Goal: Task Accomplishment & Management: Complete application form

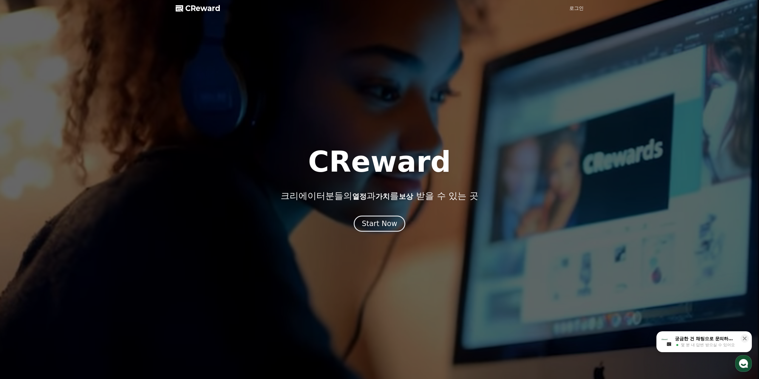
click at [574, 7] on link "로그인" at bounding box center [576, 8] width 14 height 7
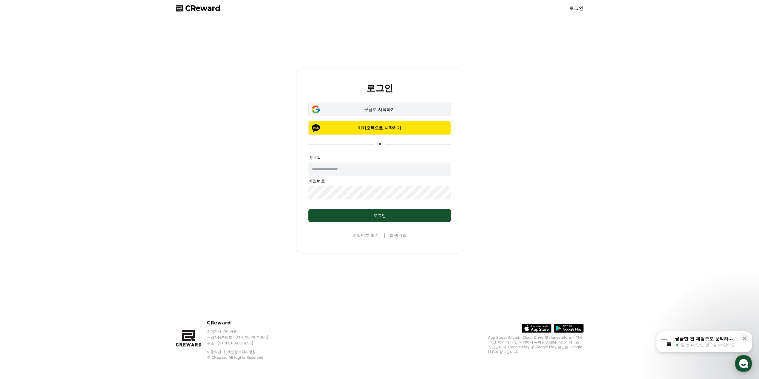
click at [353, 111] on div "구글로 시작하기" at bounding box center [379, 109] width 125 height 6
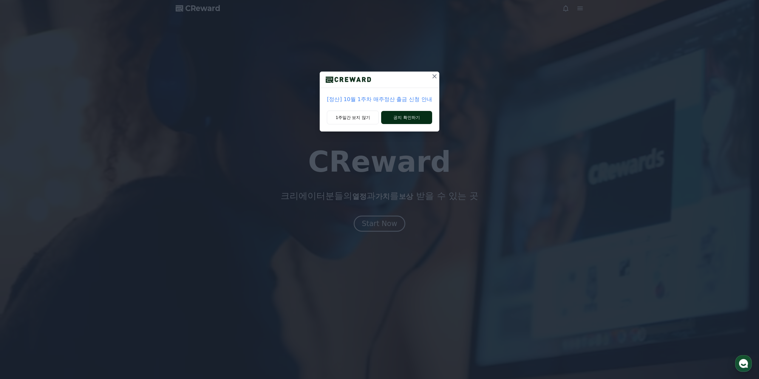
click at [402, 120] on button "공지 확인하기" at bounding box center [406, 117] width 51 height 13
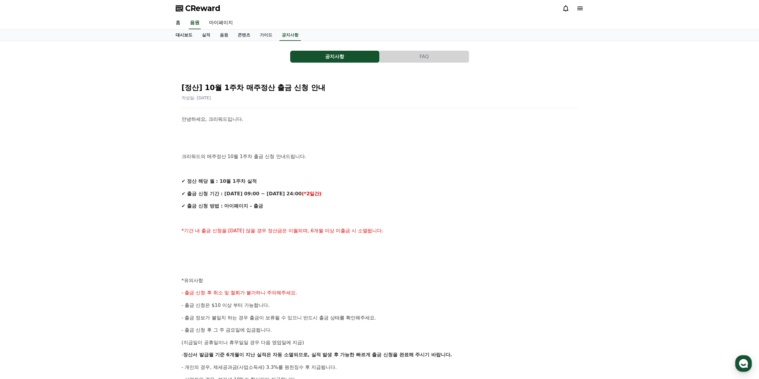
click at [193, 35] on link "대시보드" at bounding box center [184, 35] width 26 height 11
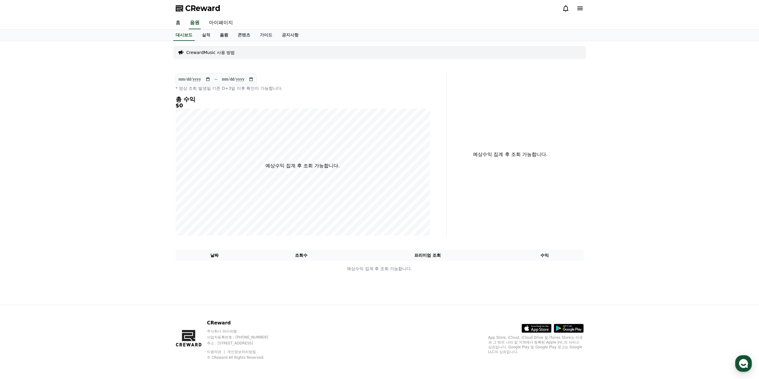
click at [224, 37] on link "음원" at bounding box center [224, 35] width 18 height 11
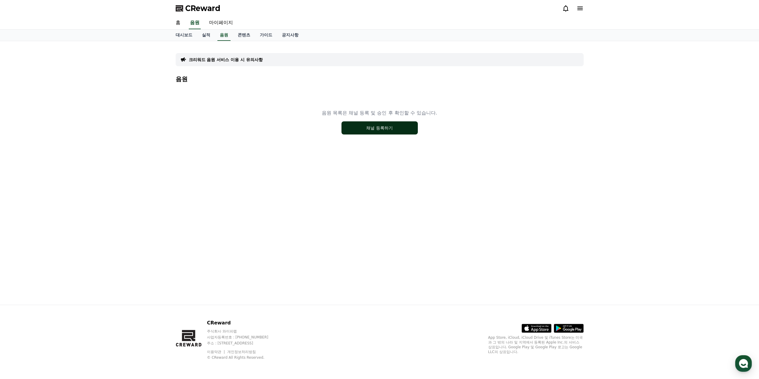
click at [367, 128] on button "채널 등록하기" at bounding box center [379, 127] width 76 height 13
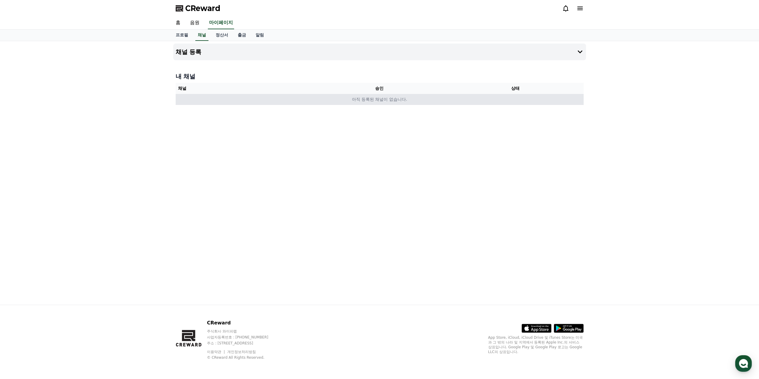
click at [395, 98] on td "아직 등록된 채널이 없습니다." at bounding box center [380, 99] width 408 height 11
click at [561, 53] on button "채널 등록" at bounding box center [379, 52] width 413 height 17
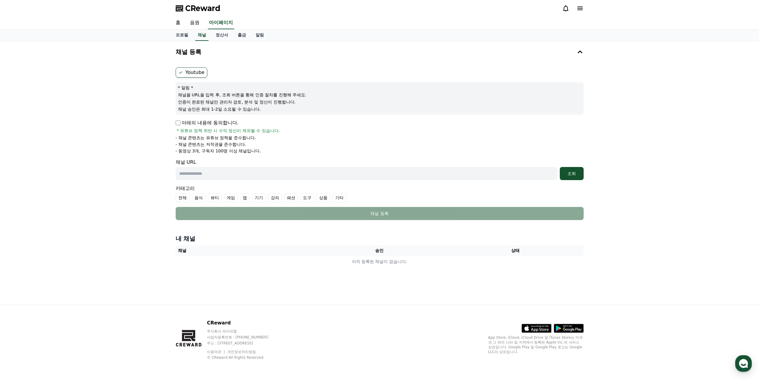
click at [244, 172] on input "text" at bounding box center [367, 173] width 382 height 13
paste input "**********"
type input "**********"
click at [336, 199] on label "기타" at bounding box center [340, 197] width 14 height 9
click at [560, 175] on button "조회" at bounding box center [572, 173] width 24 height 13
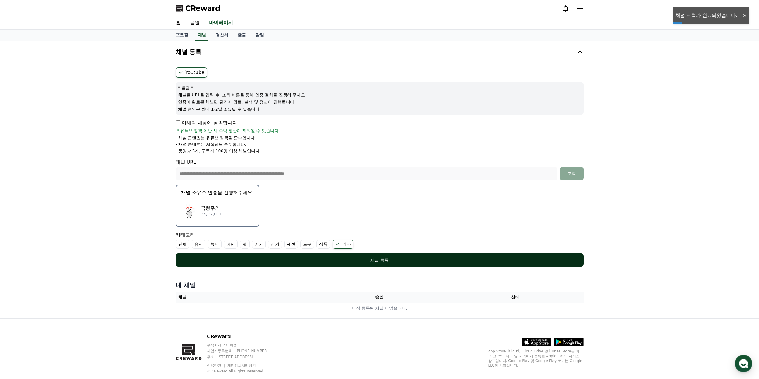
click at [332, 261] on div "채널 등록" at bounding box center [380, 260] width 384 height 6
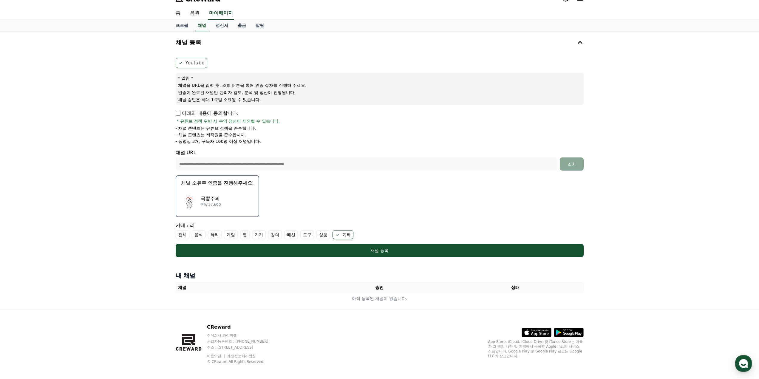
scroll to position [14, 0]
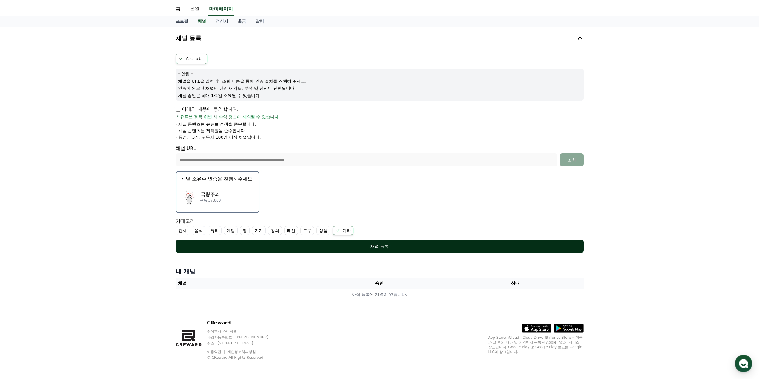
click at [282, 242] on button "채널 등록" at bounding box center [380, 246] width 408 height 13
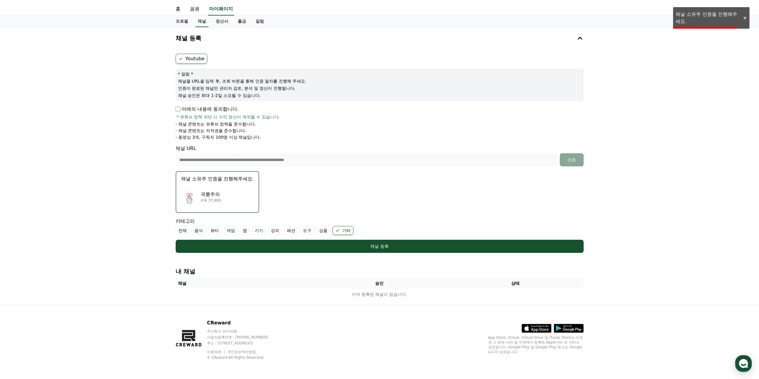
click at [697, 24] on div "프로필 채널 정산서 출금 알림" at bounding box center [379, 22] width 759 height 12
click at [703, 19] on div "프로필 채널 정산서 출금 알림" at bounding box center [379, 22] width 759 height 12
click at [711, 15] on div "홈 음원 마이페이지" at bounding box center [379, 9] width 759 height 13
drag, startPoint x: 683, startPoint y: 14, endPoint x: 696, endPoint y: 19, distance: 14.4
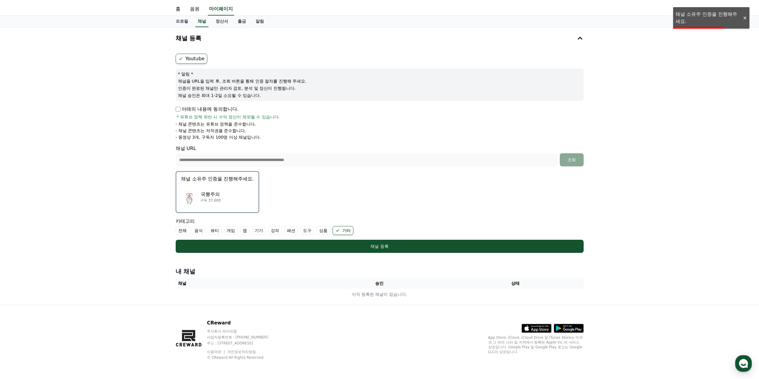
click at [696, 19] on div "**********" at bounding box center [379, 182] width 759 height 393
click at [125, 61] on div "**********" at bounding box center [379, 165] width 759 height 277
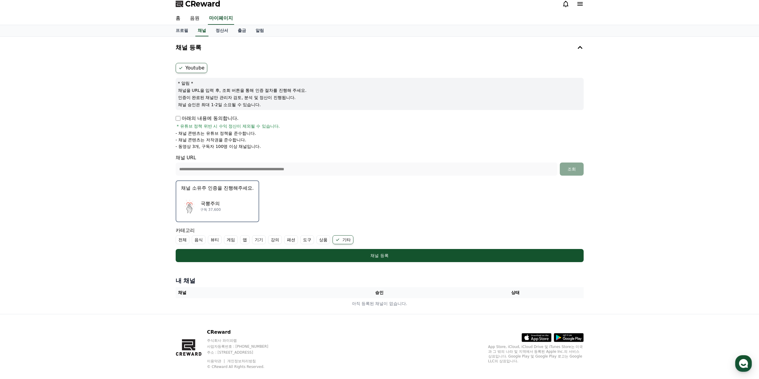
scroll to position [0, 0]
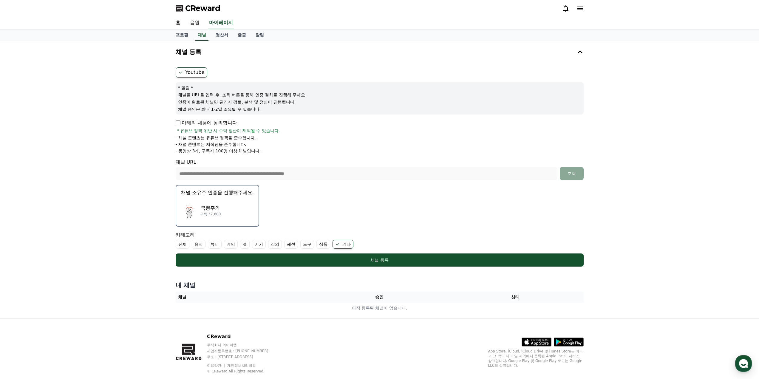
drag, startPoint x: 256, startPoint y: 95, endPoint x: 276, endPoint y: 95, distance: 20.6
click at [264, 95] on p "채널을 URL을 입력 후, 조회 버튼을 통해 인증 절차를 진행해 주세요." at bounding box center [379, 95] width 403 height 6
click at [281, 94] on p "채널을 URL을 입력 후, 조회 버튼을 통해 인증 절차를 진행해 주세요." at bounding box center [379, 95] width 403 height 6
click at [207, 200] on div "국뽕주의 구독 37,600" at bounding box center [217, 211] width 73 height 24
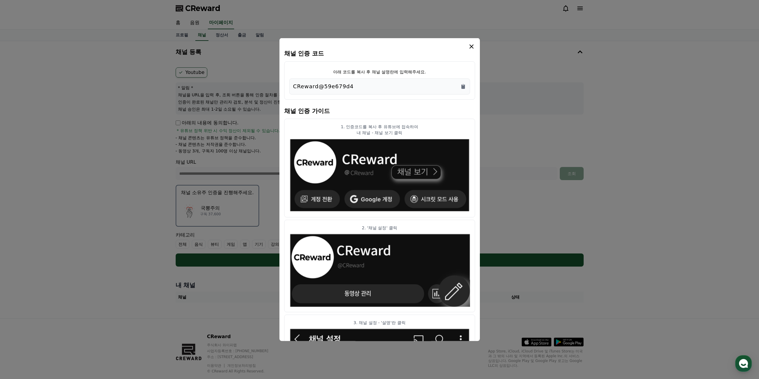
click at [384, 89] on div "CReward@59e679d4" at bounding box center [379, 86] width 173 height 8
click at [364, 87] on div "CReward@59e679d4" at bounding box center [379, 86] width 173 height 8
click at [460, 87] on icon "Copy to clipboard" at bounding box center [463, 86] width 6 height 6
click at [474, 48] on icon "modal" at bounding box center [471, 46] width 7 height 7
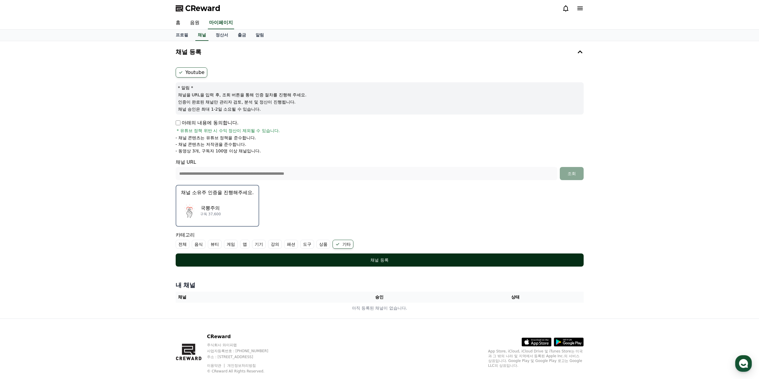
click at [390, 259] on div "채널 등록" at bounding box center [380, 260] width 384 height 6
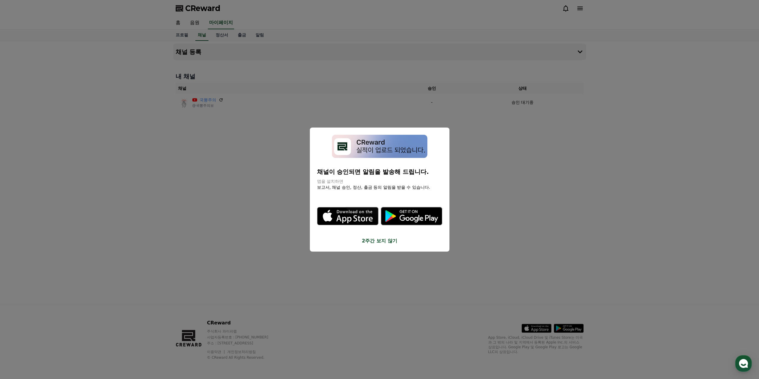
click at [365, 242] on button "2주간 보지 않기" at bounding box center [379, 240] width 125 height 7
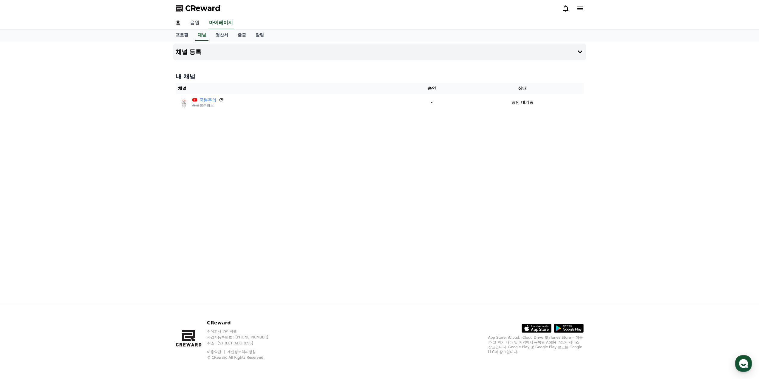
click at [191, 23] on link "음원" at bounding box center [194, 23] width 19 height 13
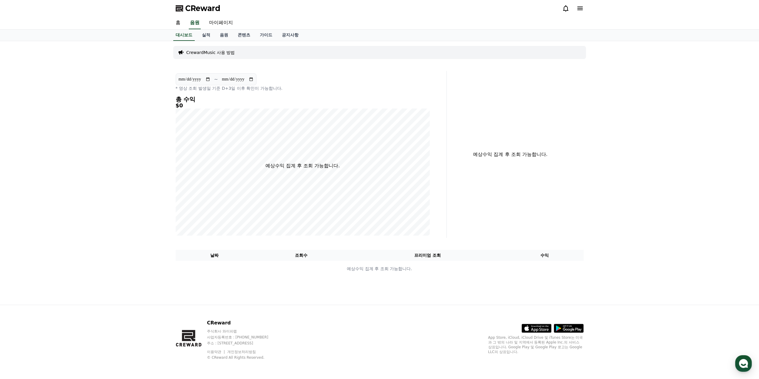
click at [187, 10] on span "CReward" at bounding box center [202, 9] width 35 height 10
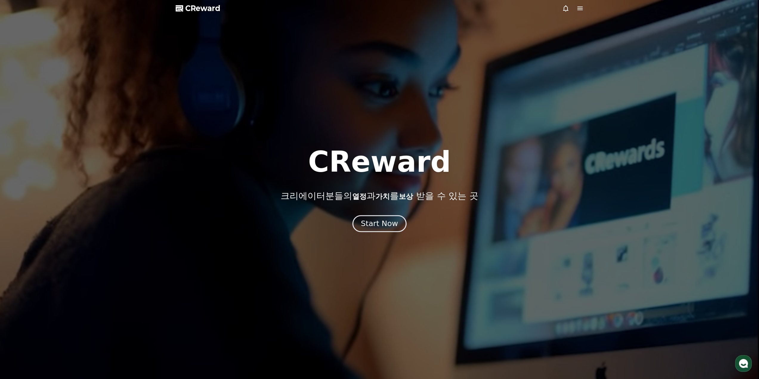
click at [381, 224] on div "Start Now" at bounding box center [379, 224] width 37 height 10
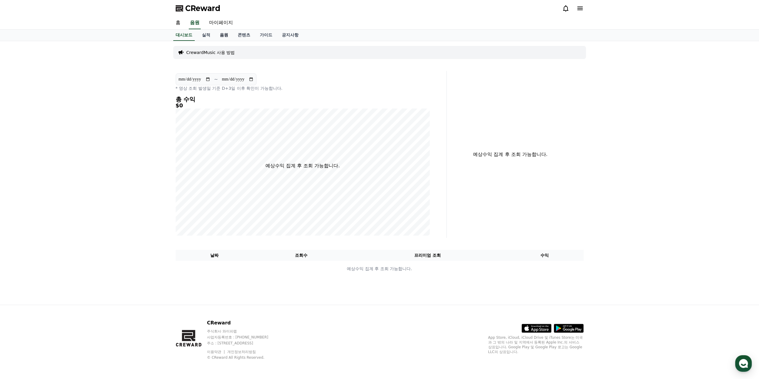
click at [221, 35] on link "음원" at bounding box center [224, 35] width 18 height 11
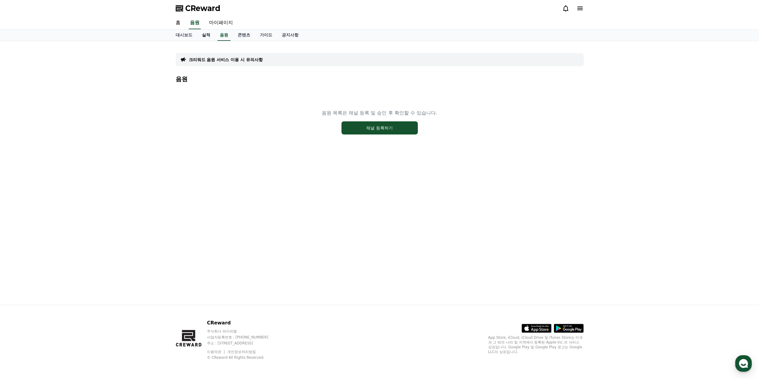
click at [206, 34] on link "실적" at bounding box center [206, 35] width 18 height 11
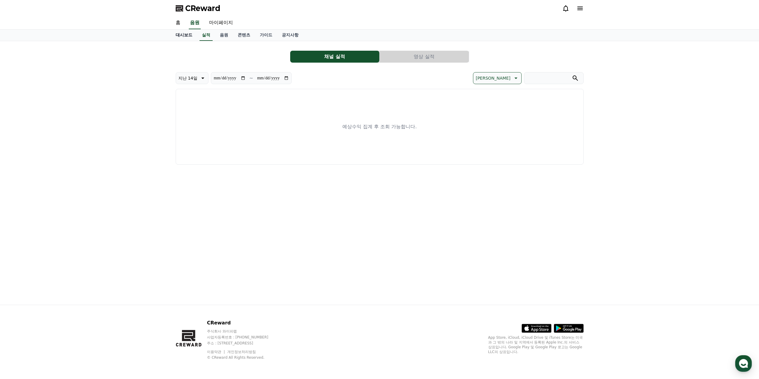
click at [186, 35] on link "대시보드" at bounding box center [184, 35] width 26 height 11
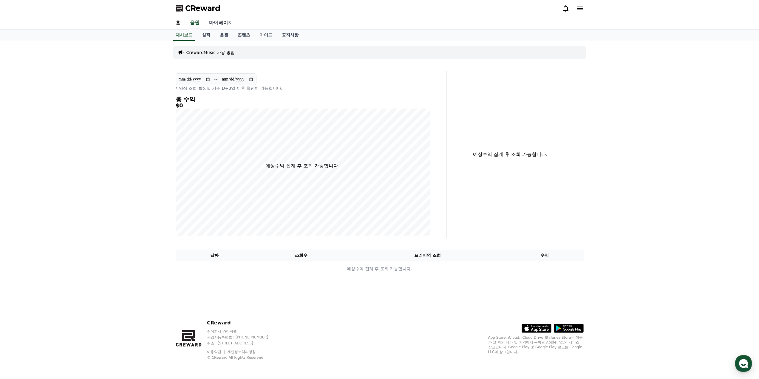
click at [216, 23] on link "마이페이지" at bounding box center [220, 23] width 33 height 13
select select "**********"
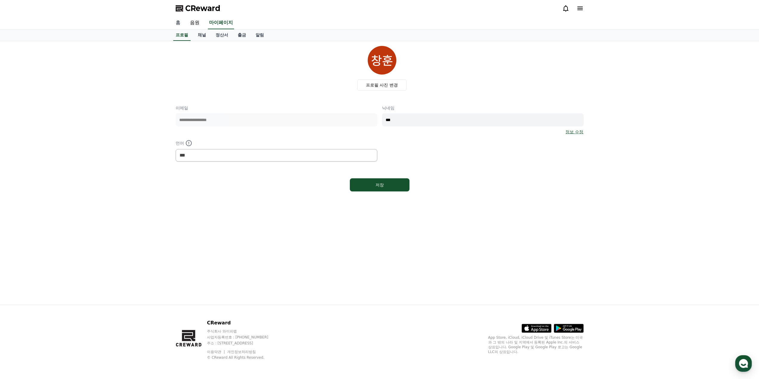
click at [175, 25] on link "홈" at bounding box center [178, 23] width 14 height 13
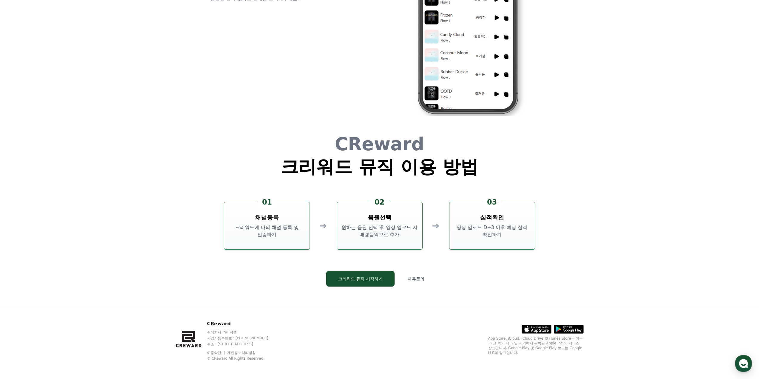
scroll to position [1616, 0]
